Goal: Task Accomplishment & Management: Manage account settings

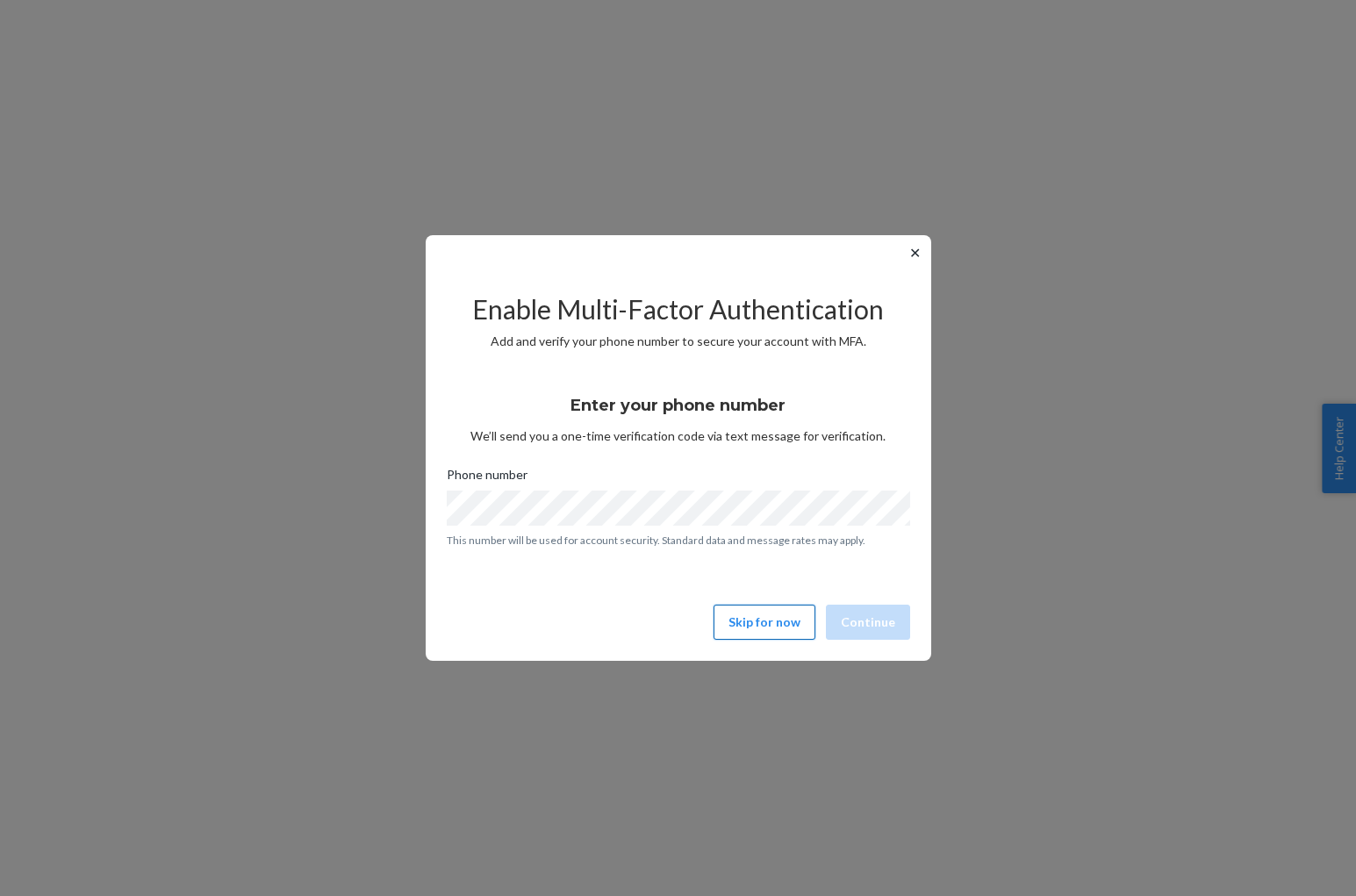
click at [771, 625] on button "Skip for now" at bounding box center [764, 621] width 101 height 35
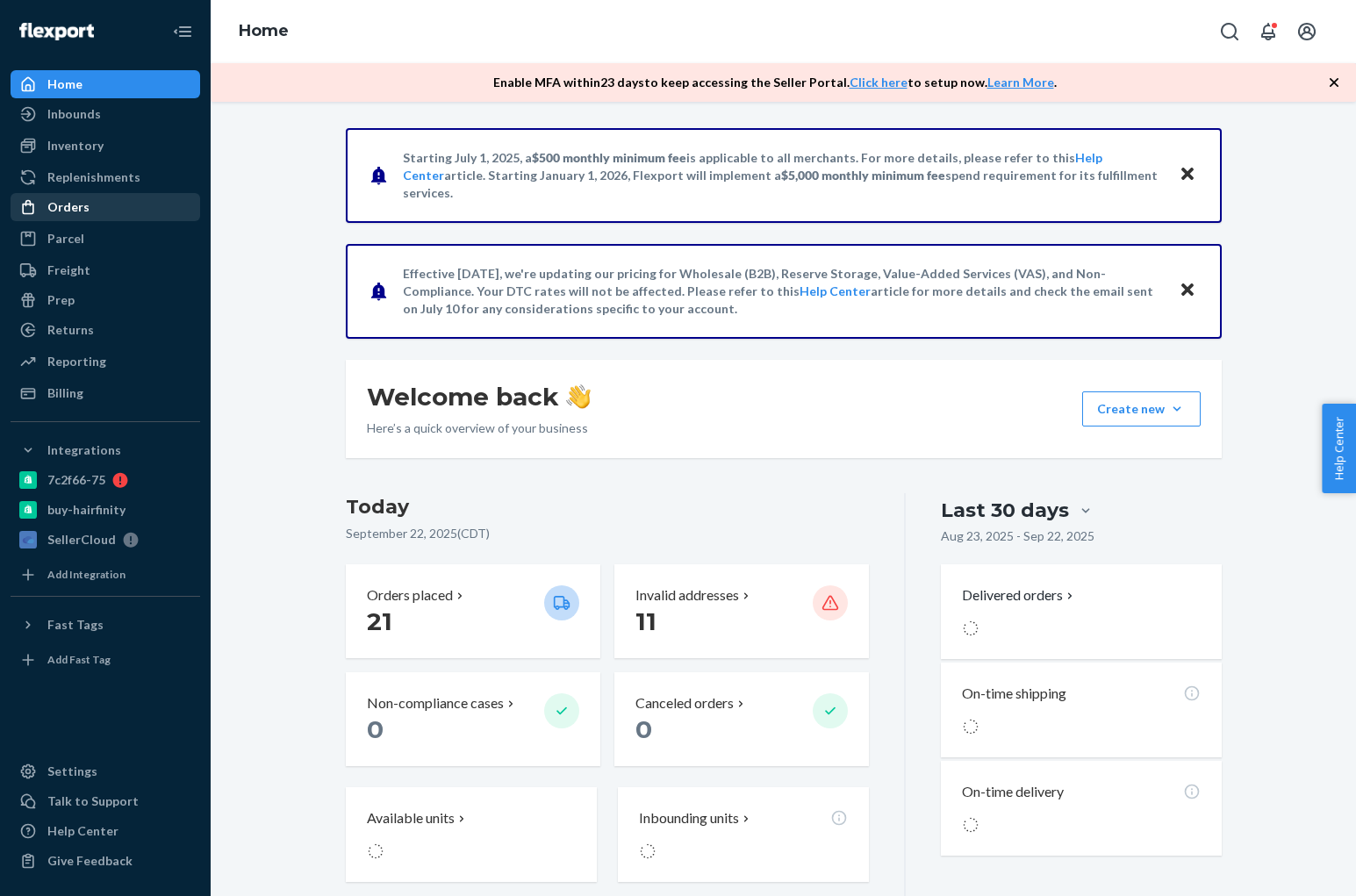
click at [108, 218] on div "Orders" at bounding box center [105, 207] width 186 height 24
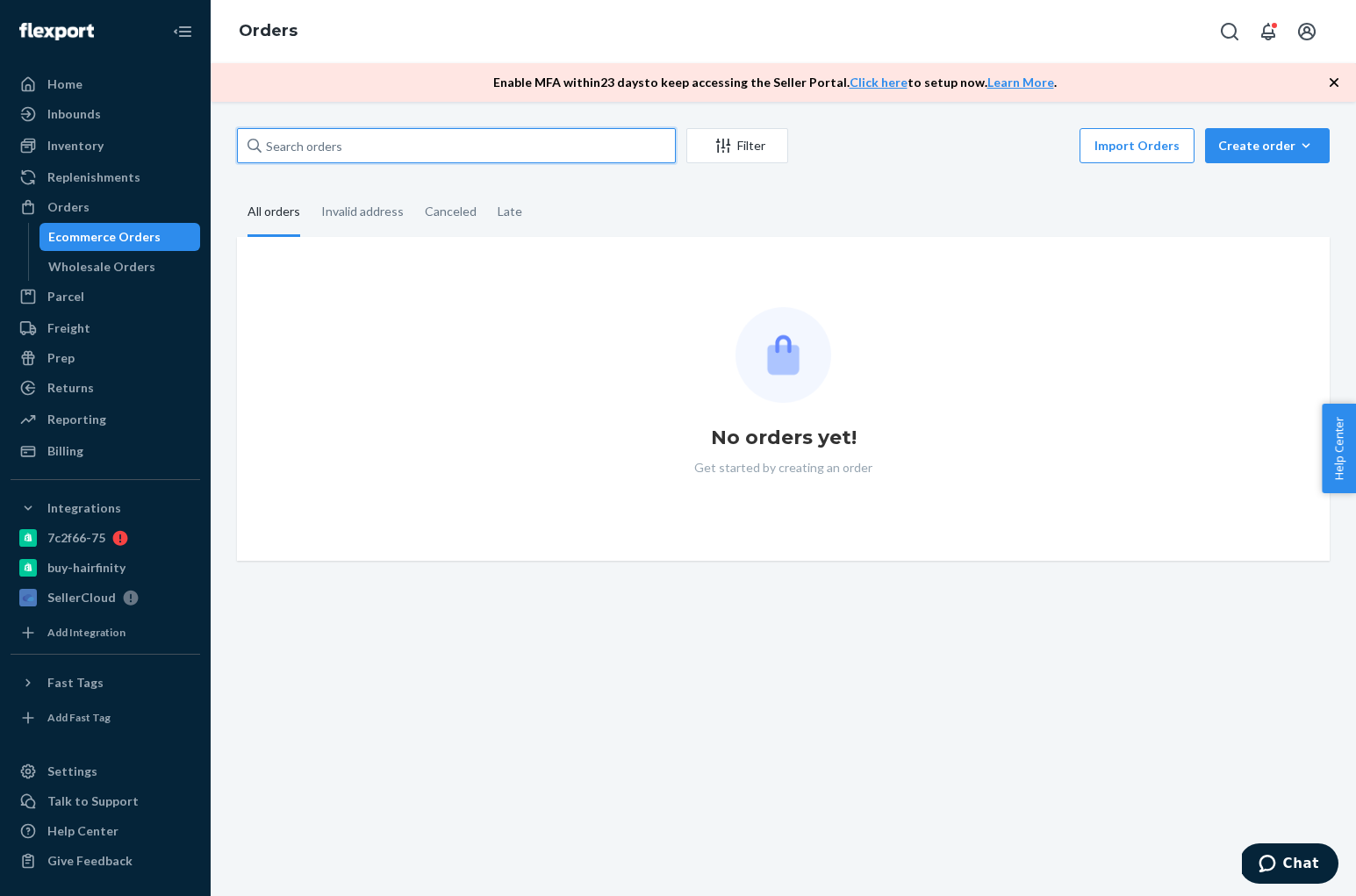
click at [332, 154] on input "text" at bounding box center [456, 145] width 439 height 35
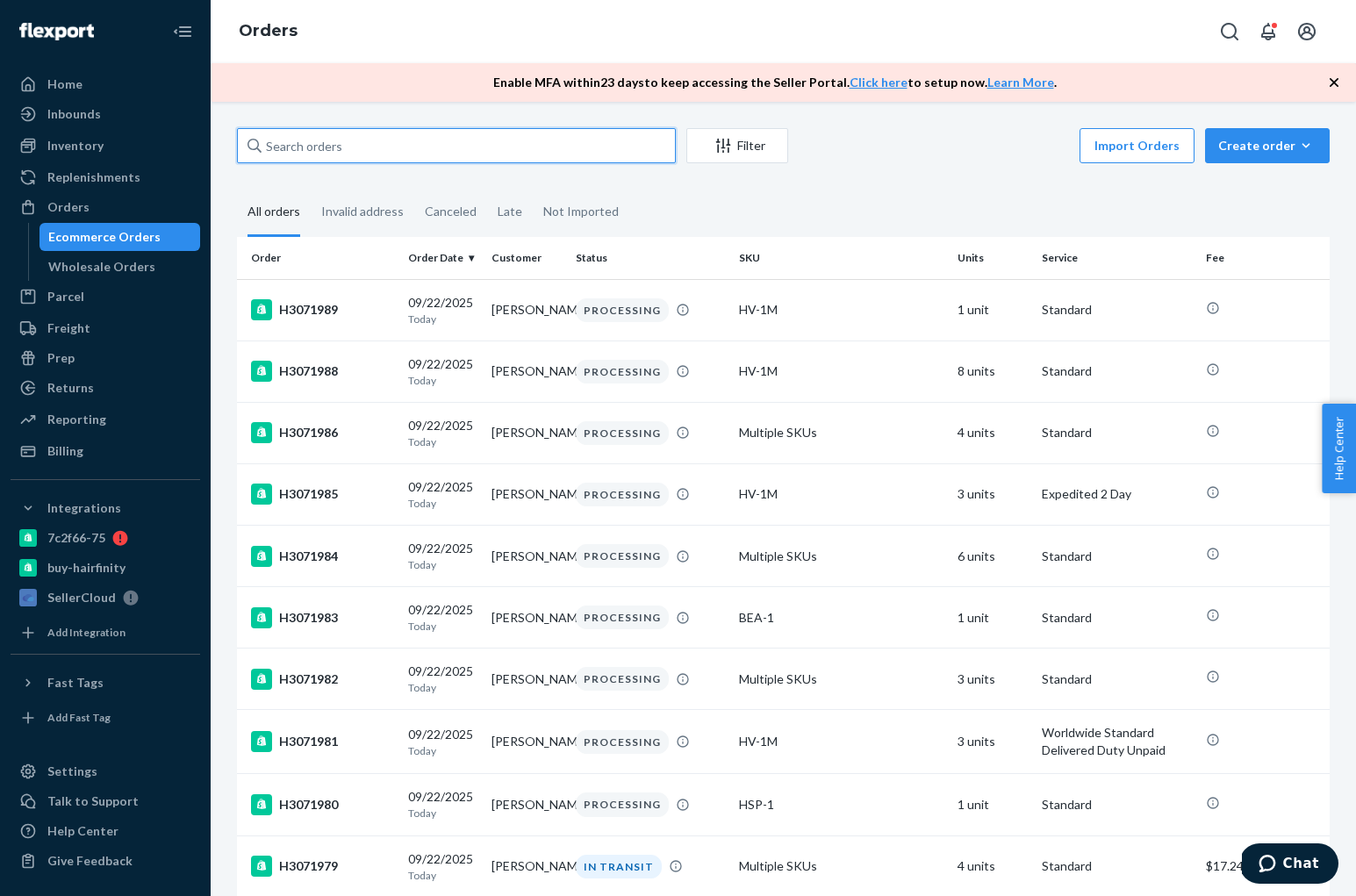
paste input "H3071161"
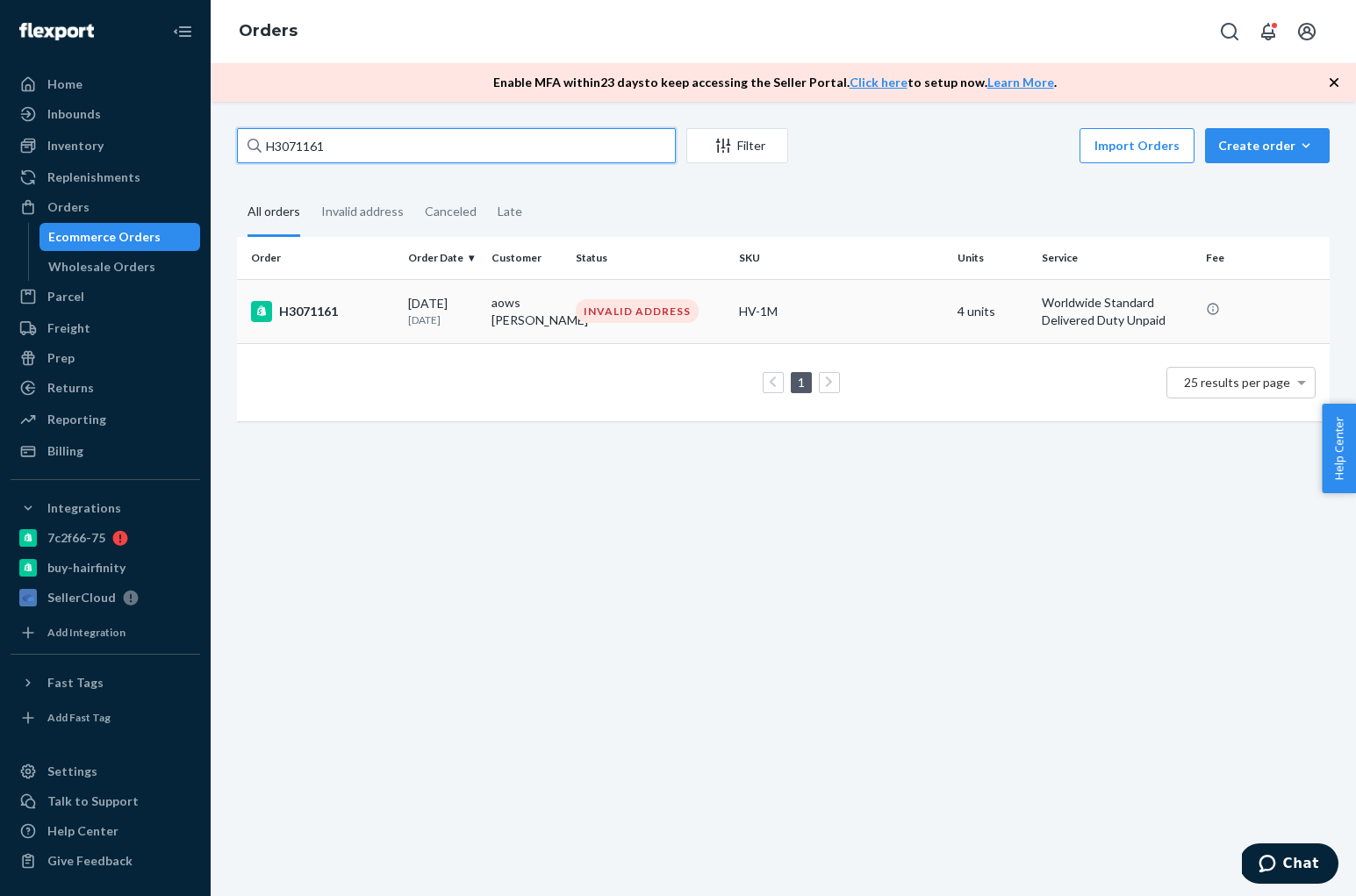
type input "H3071161"
click at [308, 302] on div "H3071161" at bounding box center [322, 311] width 143 height 21
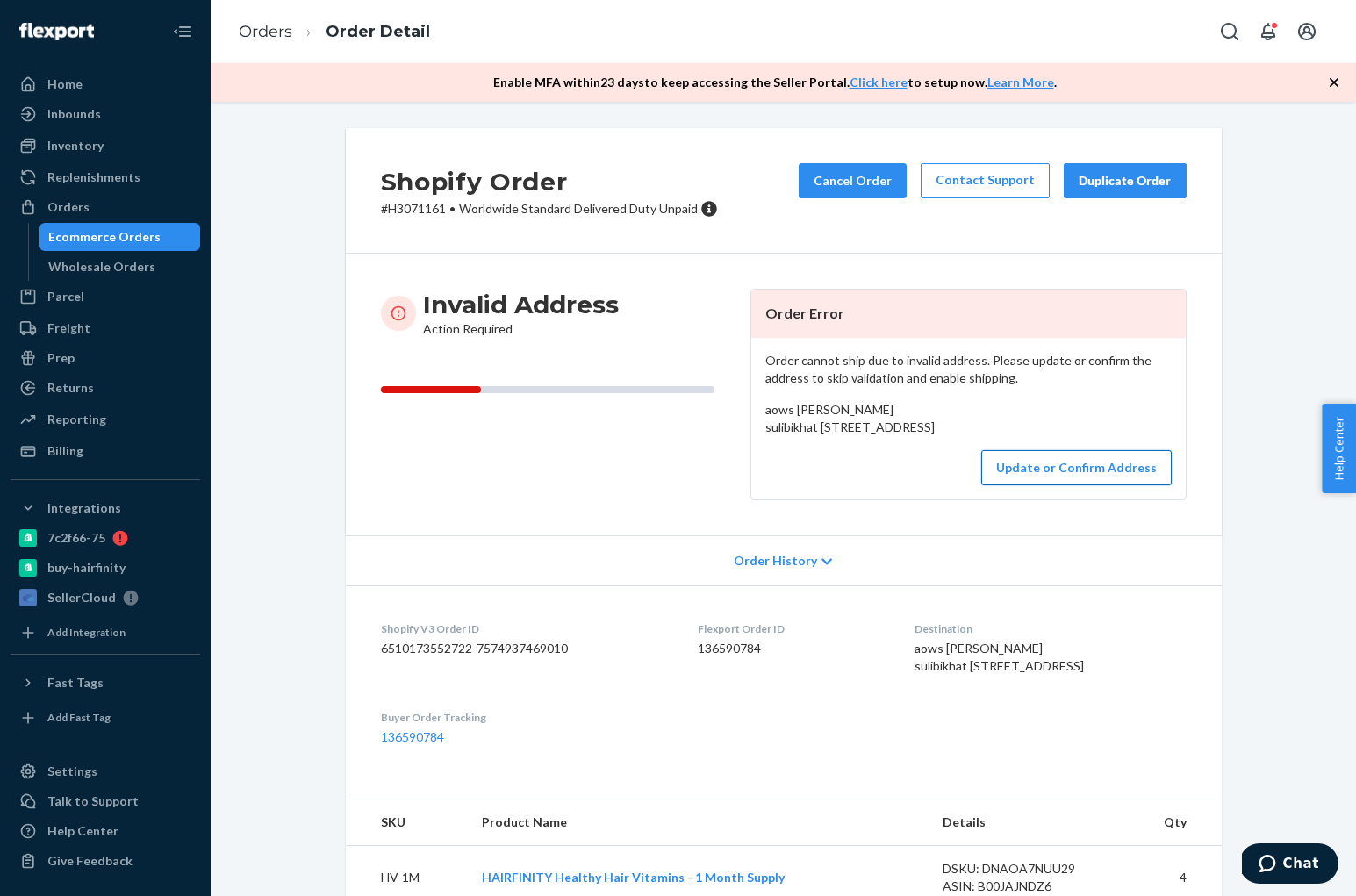
click at [1086, 485] on button "Update or Confirm Address" at bounding box center [1076, 467] width 191 height 35
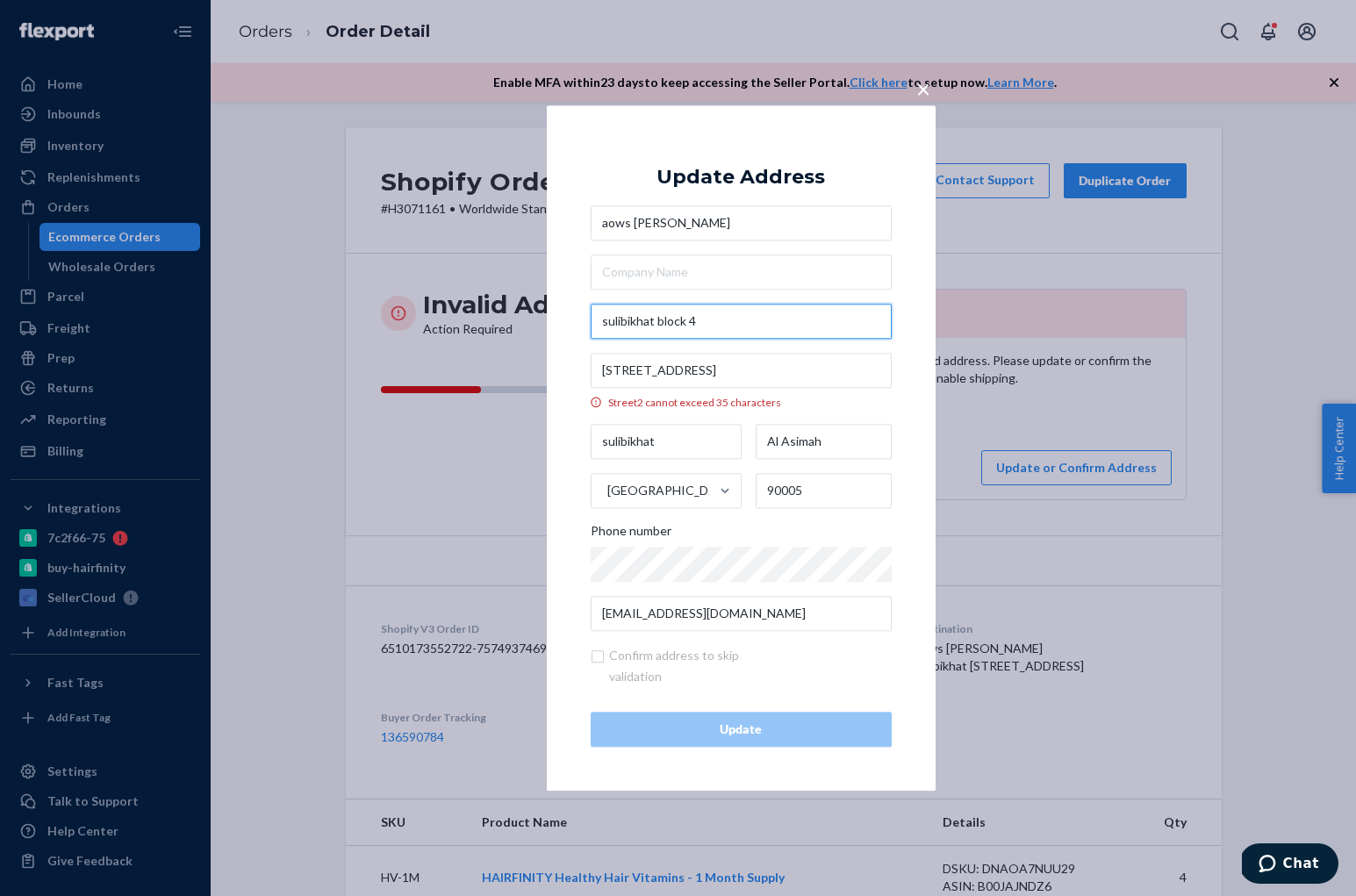
drag, startPoint x: 643, startPoint y: 315, endPoint x: 588, endPoint y: 312, distance: 55.1
click at [588, 312] on div "× Update Address [GEOGRAPHIC_DATA][PERSON_NAME] cannot exceed [GEOGRAPHIC_DATA]…" at bounding box center [741, 447] width 389 height 685
paste input "[STREET_ADDRESS]"
type input "sulibikhat, block 4, st 114"
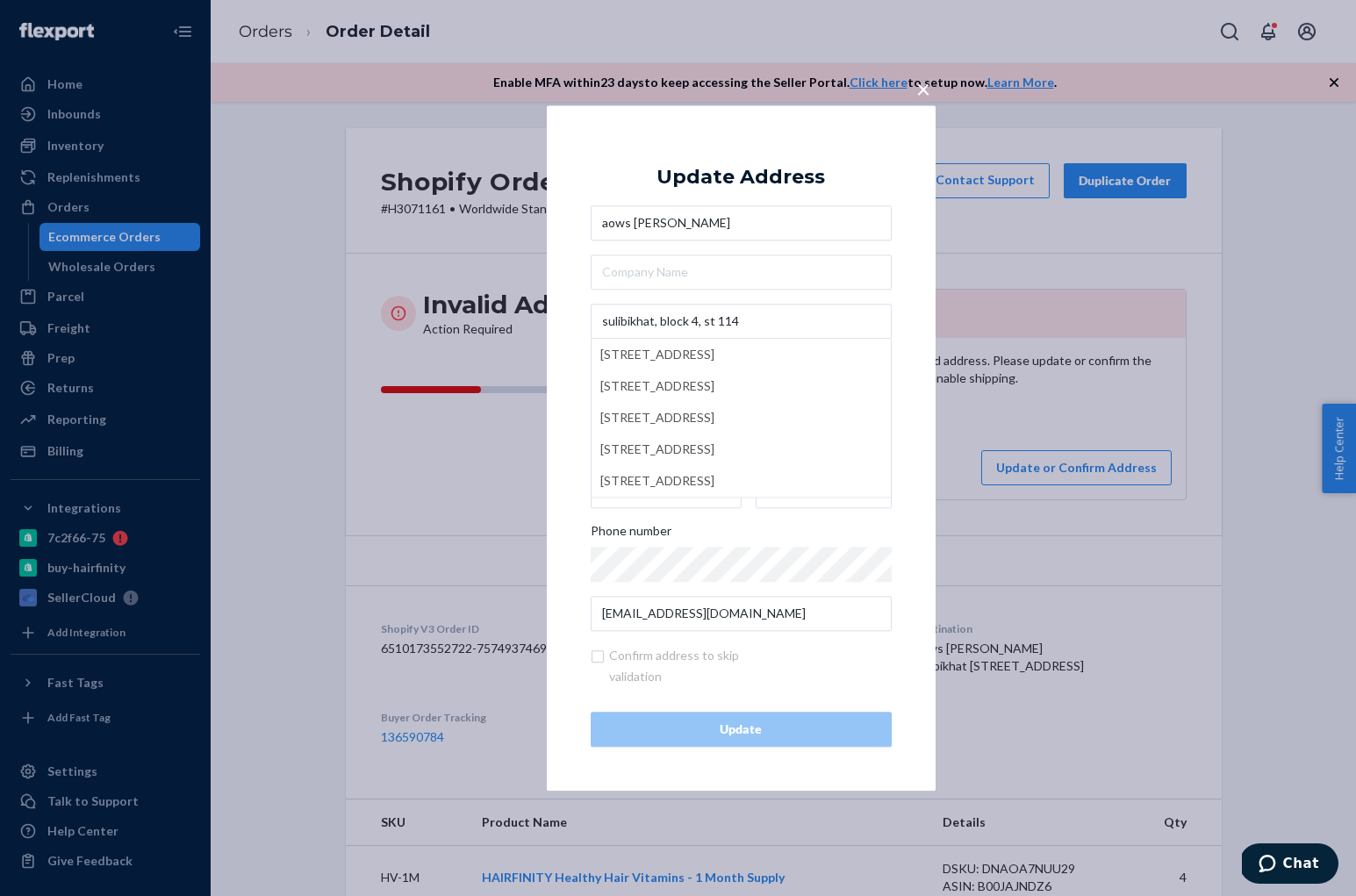
click at [571, 315] on div "× Update Address [GEOGRAPHIC_DATA][PERSON_NAME][STREET_ADDRESS] [STREET_ADDRESS…" at bounding box center [741, 447] width 389 height 685
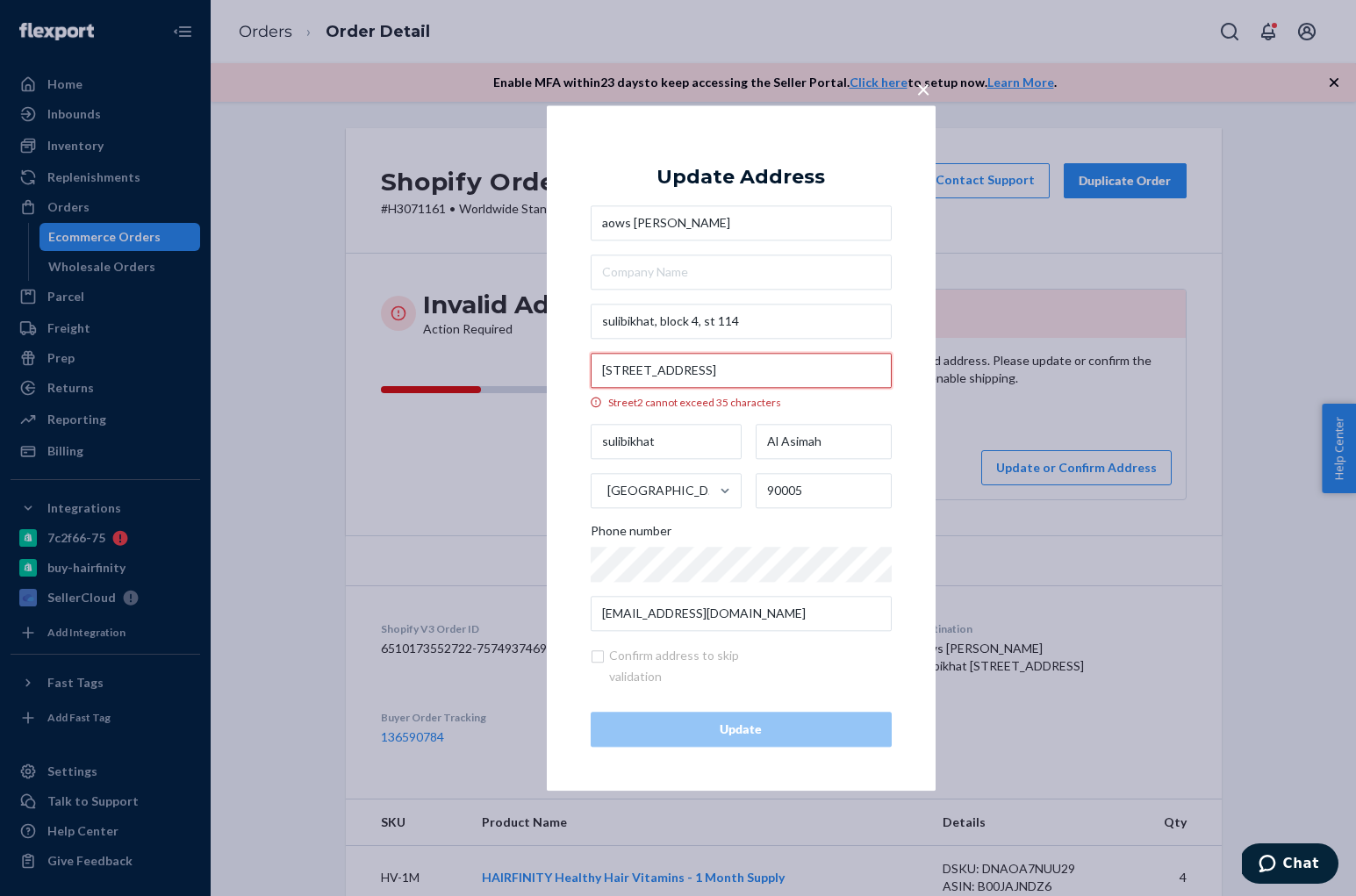
drag, startPoint x: 849, startPoint y: 363, endPoint x: 617, endPoint y: 363, distance: 232.0
click at [617, 363] on input "[STREET_ADDRESS]" at bounding box center [741, 369] width 301 height 35
paste input "[STREET_ADDRESS]"
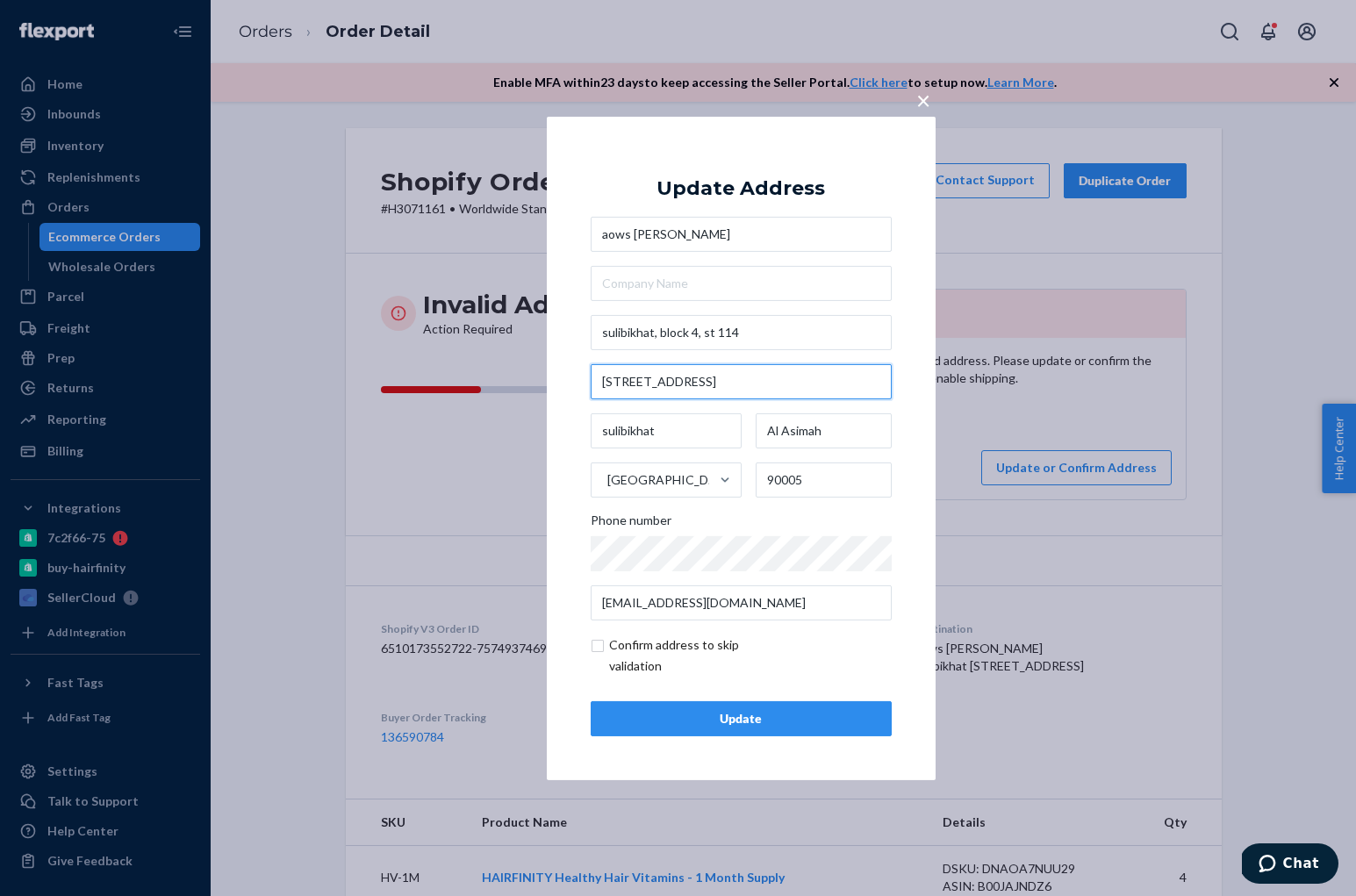
type input "[STREET_ADDRESS]"
drag, startPoint x: 674, startPoint y: 431, endPoint x: 597, endPoint y: 430, distance: 77.0
click at [597, 430] on input "sulibikhat" at bounding box center [667, 430] width 152 height 35
paste input "text"
type input "sulibikhat"
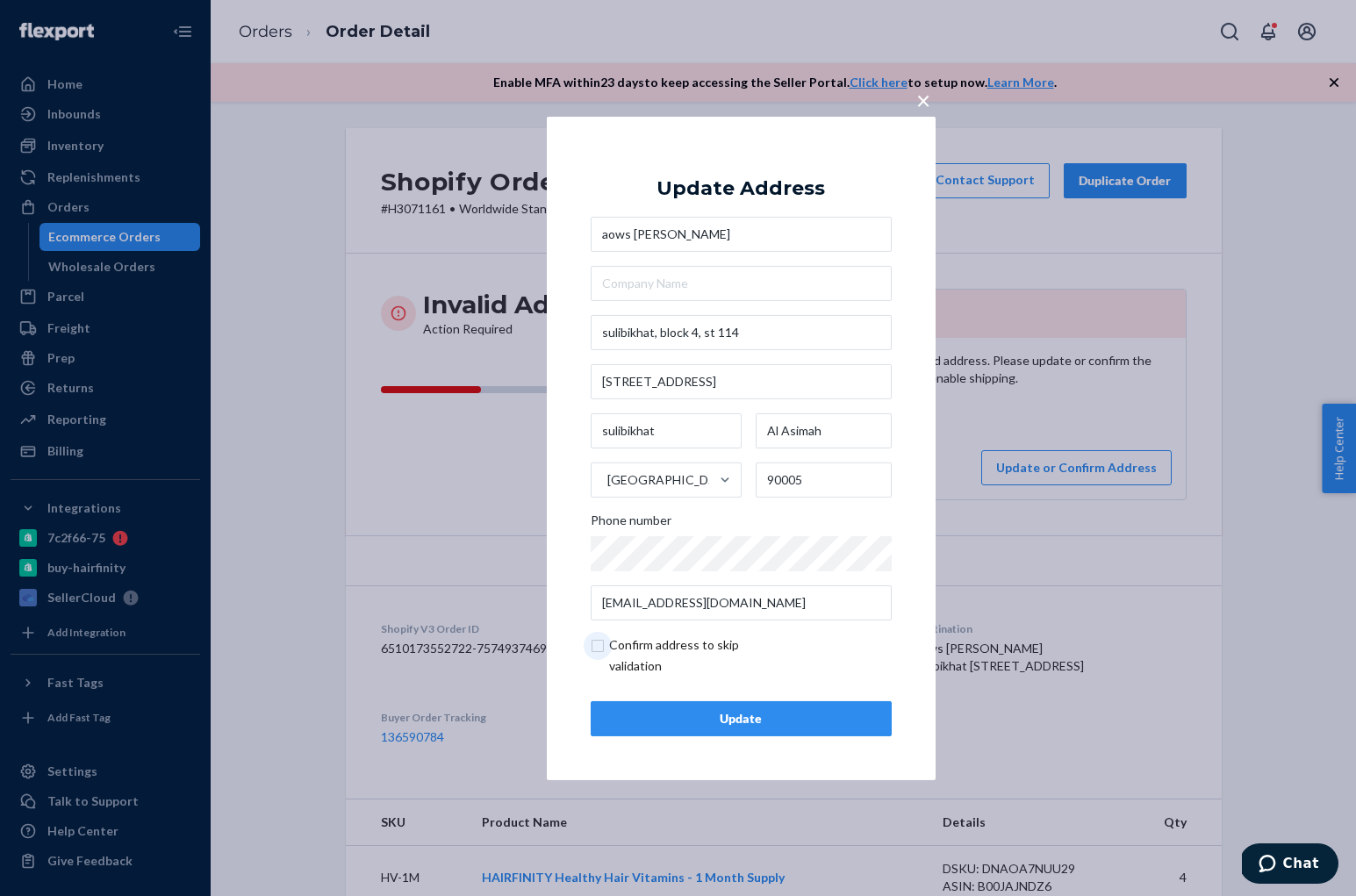
click at [596, 644] on input "checkbox" at bounding box center [693, 655] width 204 height 42
checkbox input "true"
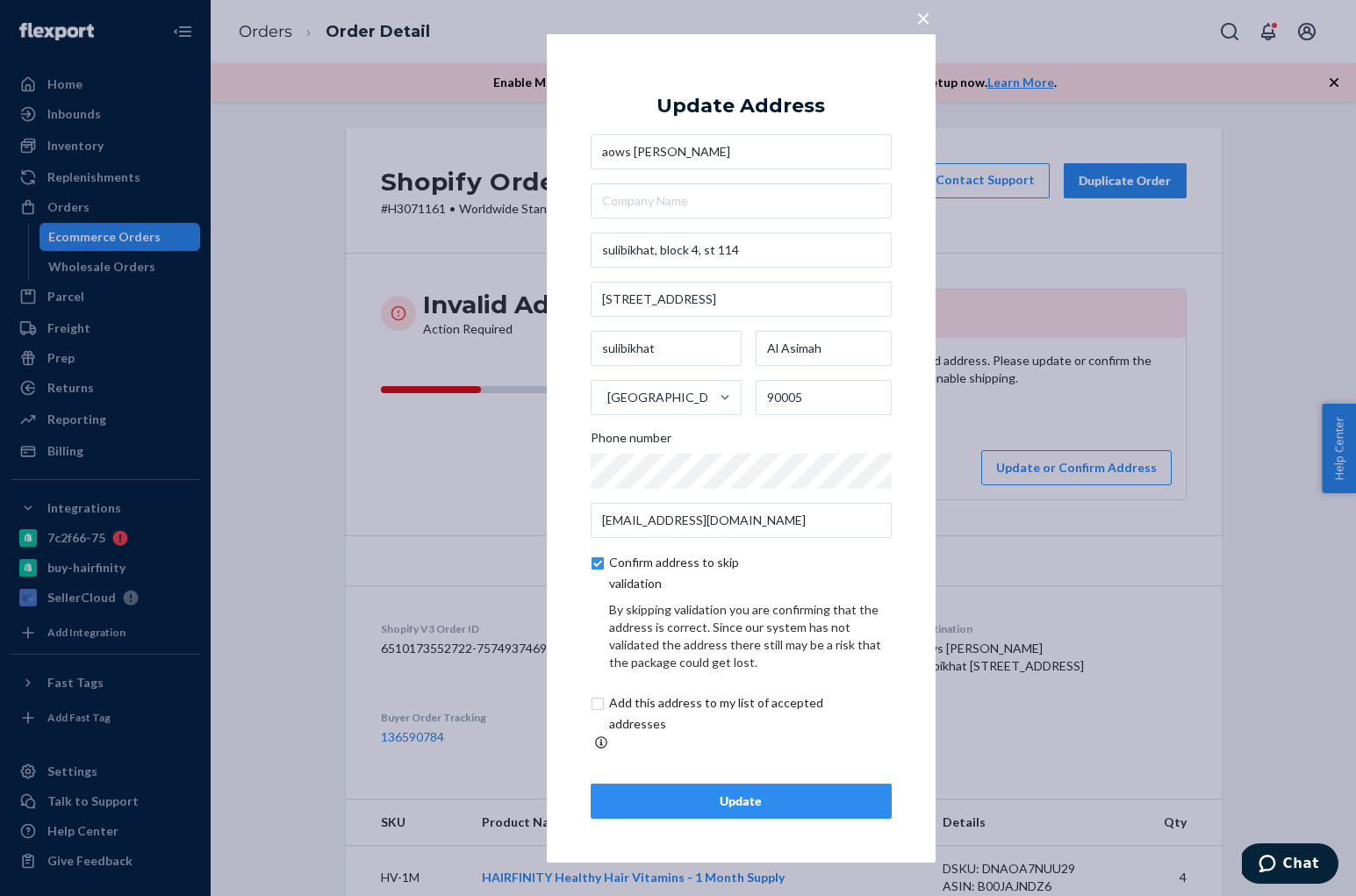
click at [694, 796] on div "Update" at bounding box center [740, 800] width 272 height 18
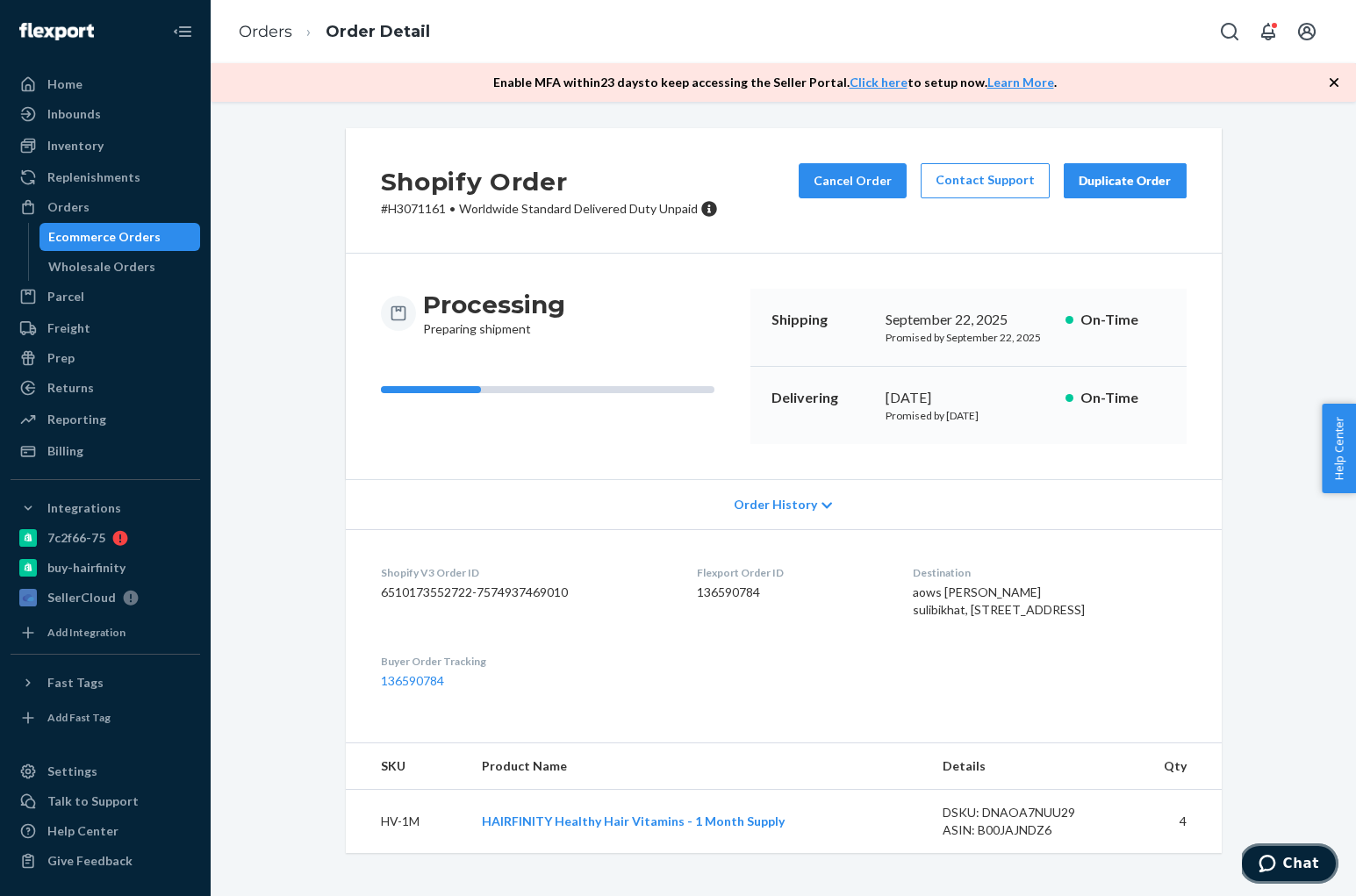
click at [1294, 875] on button "Chat" at bounding box center [1289, 863] width 100 height 40
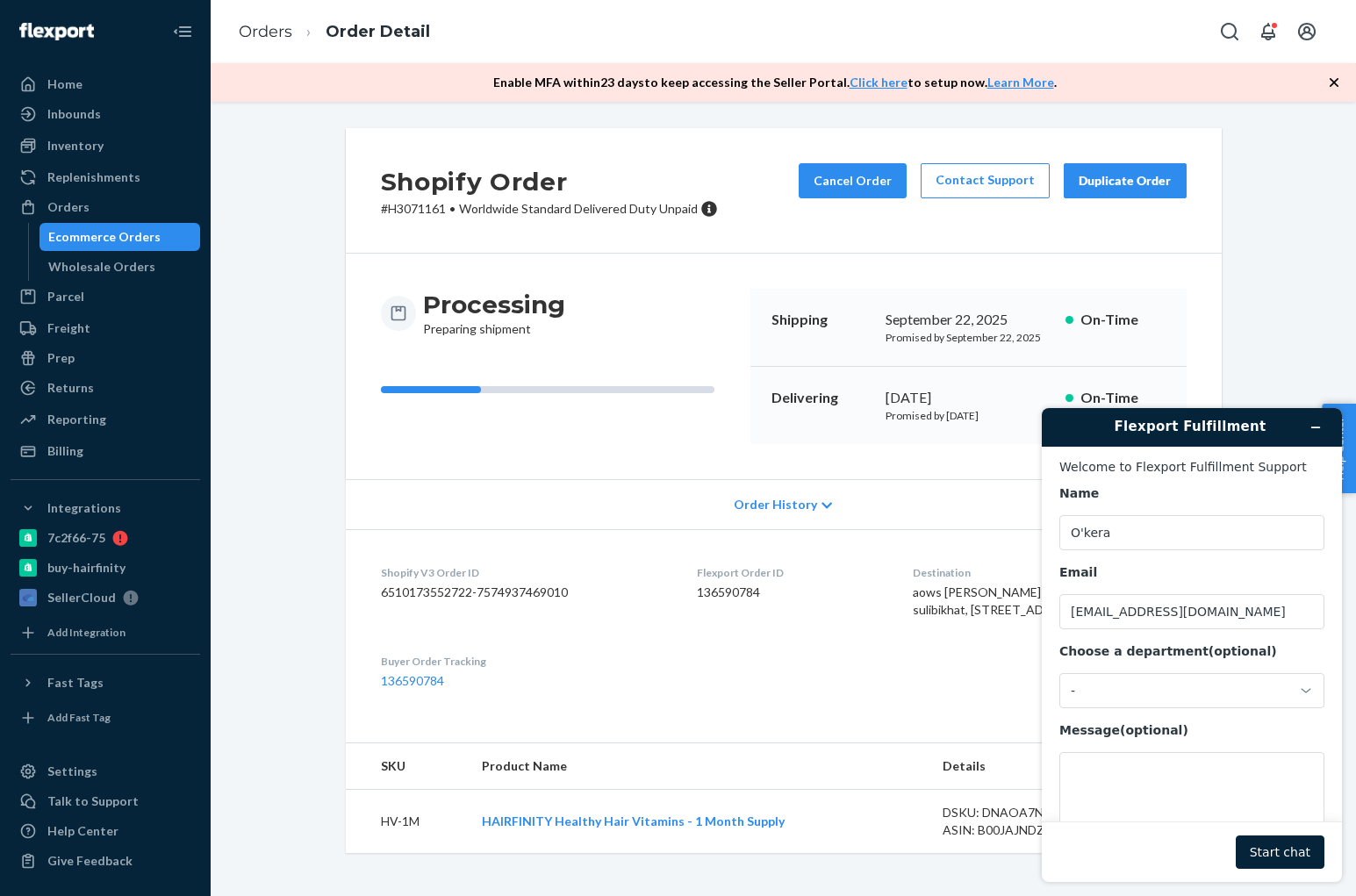
scroll to position [55, 0]
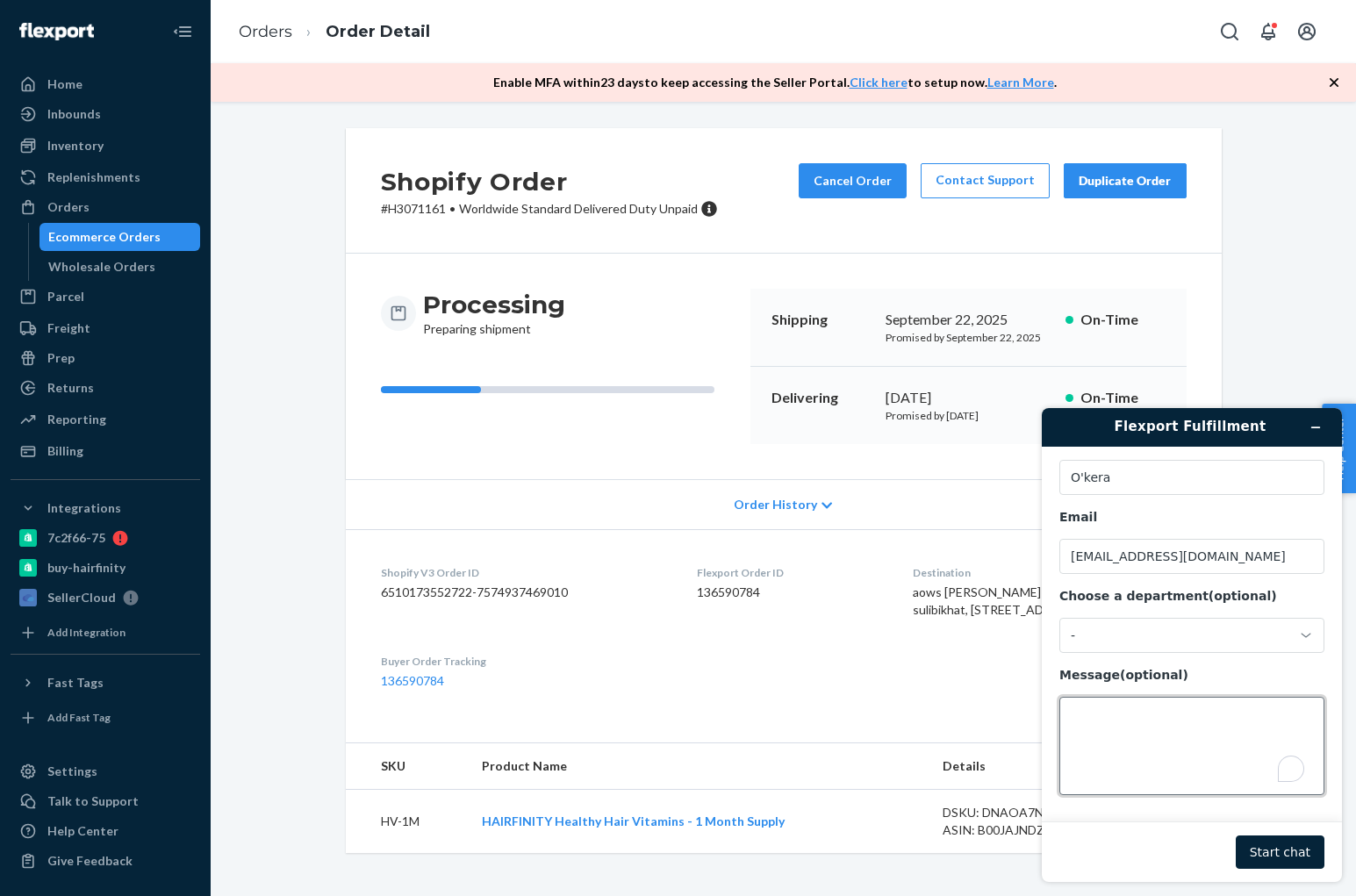
click at [1109, 743] on textarea "Message (optional)" at bounding box center [1192, 746] width 265 height 99
paste textarea "H3067955"
type textarea "H3067955 Can you tell me if this package was received this order back"
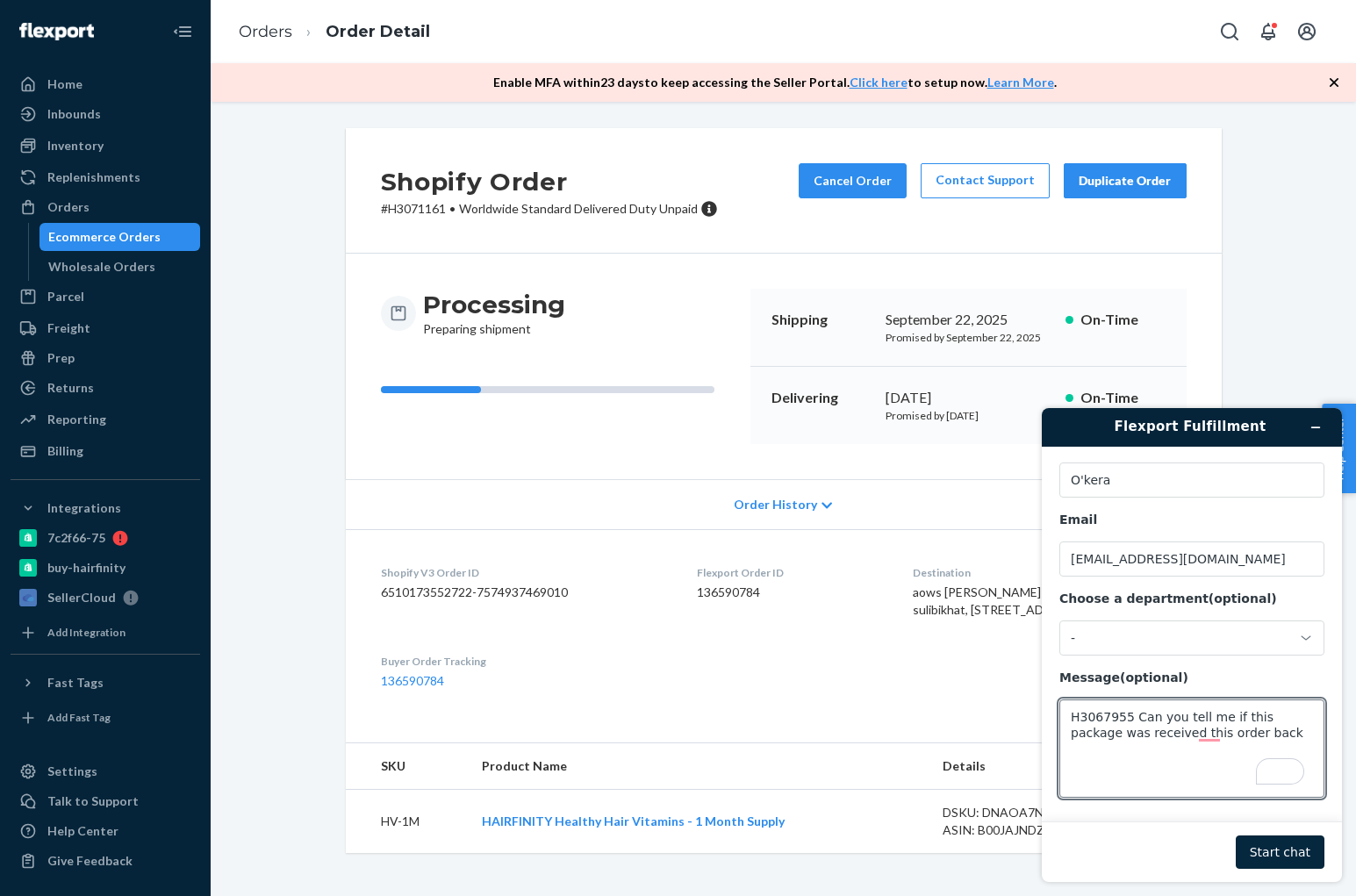
click at [1281, 851] on button "Start chat" at bounding box center [1280, 851] width 88 height 33
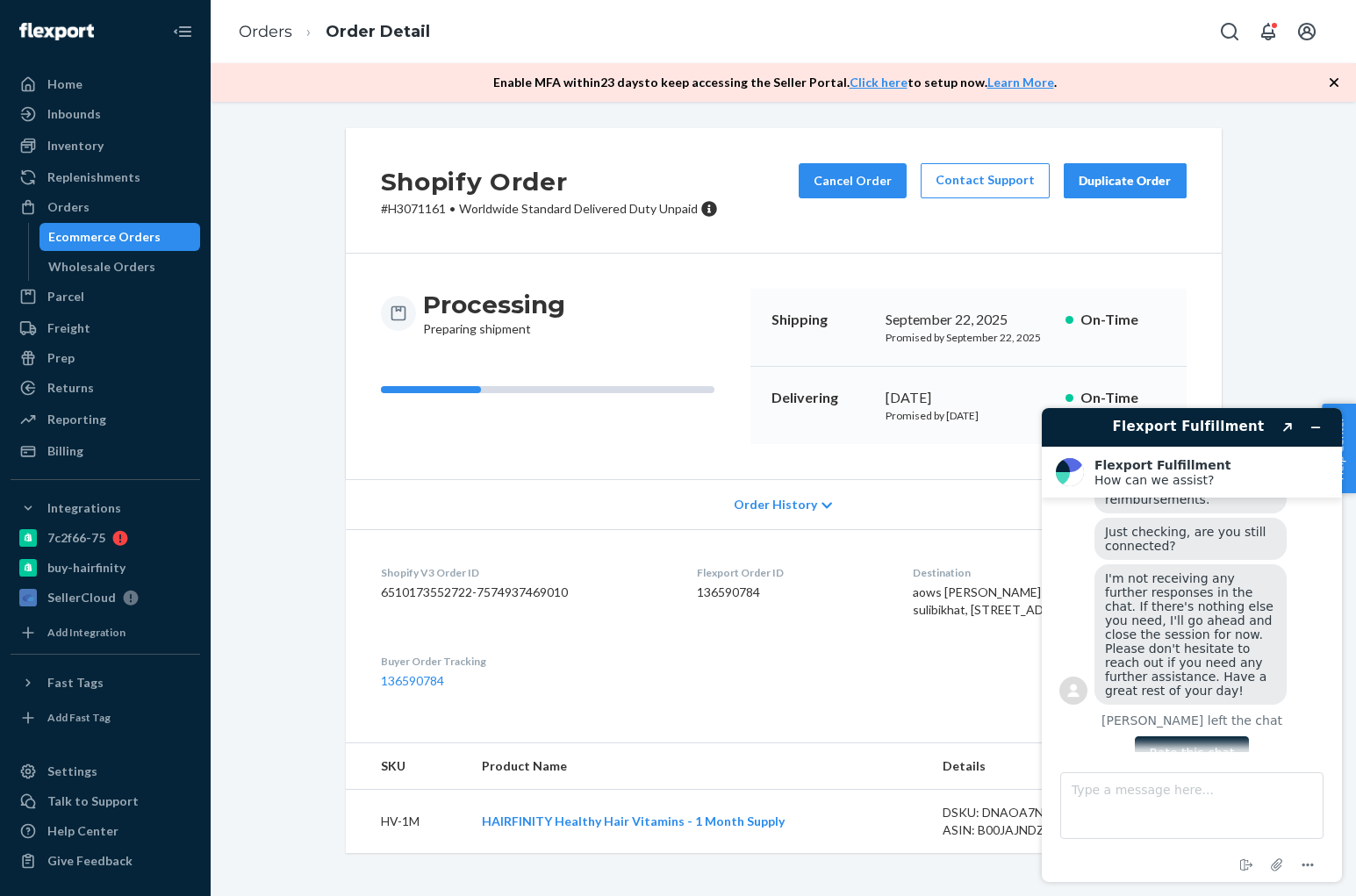
scroll to position [511, 0]
click at [1200, 727] on button "Rate this chat" at bounding box center [1192, 743] width 113 height 33
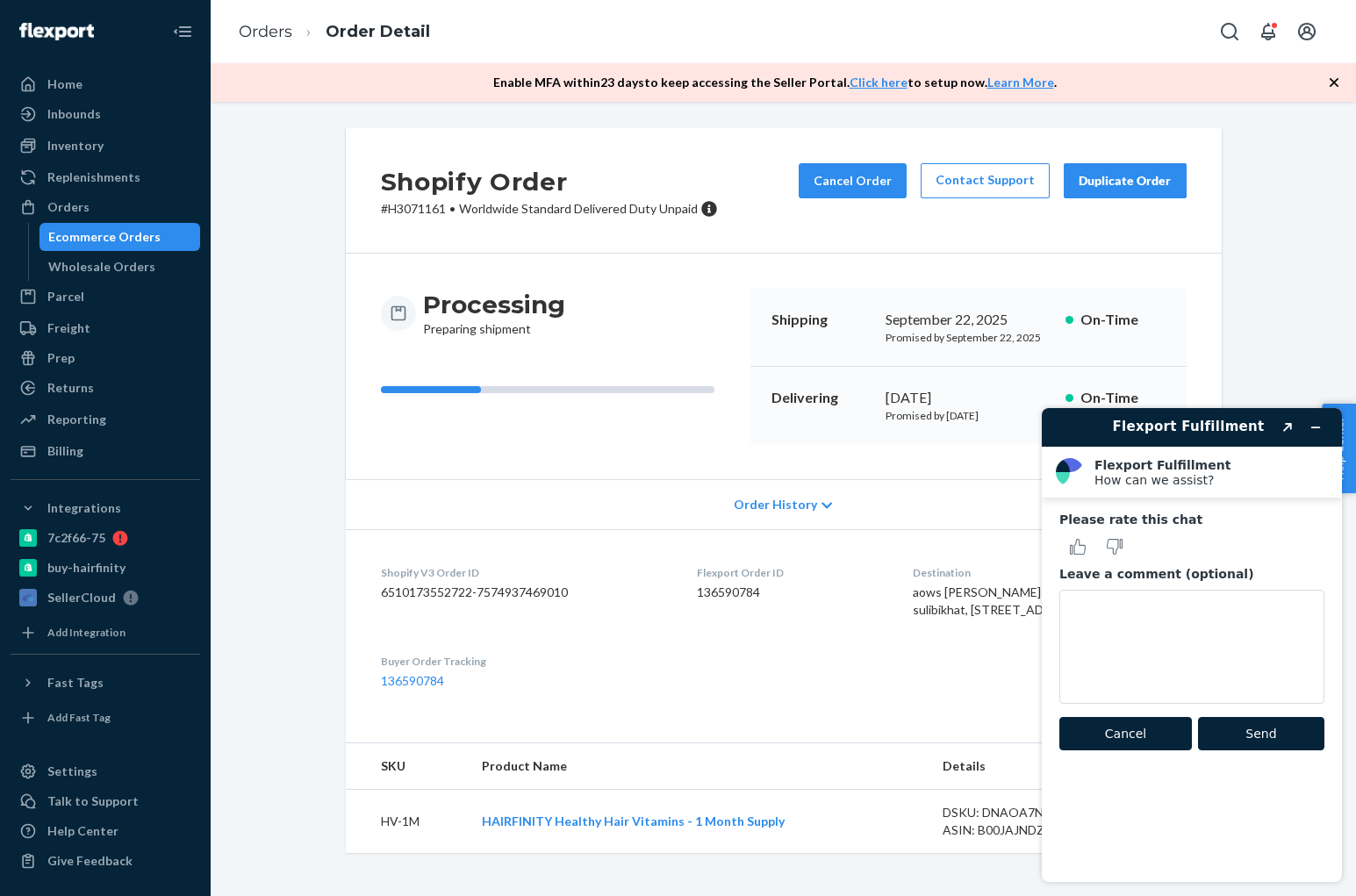
click at [1167, 737] on button "Cancel" at bounding box center [1125, 733] width 132 height 33
